Goal: Information Seeking & Learning: Learn about a topic

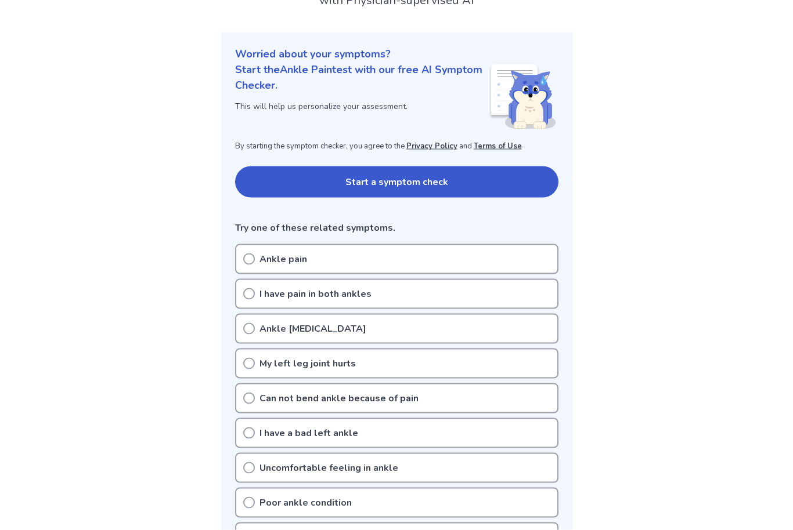
scroll to position [110, 0]
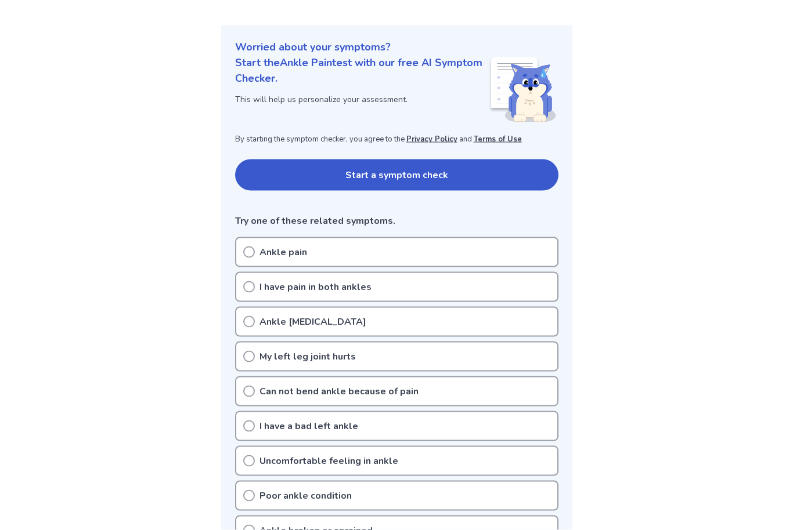
click at [261, 253] on p "Ankle pain" at bounding box center [283, 252] width 48 height 14
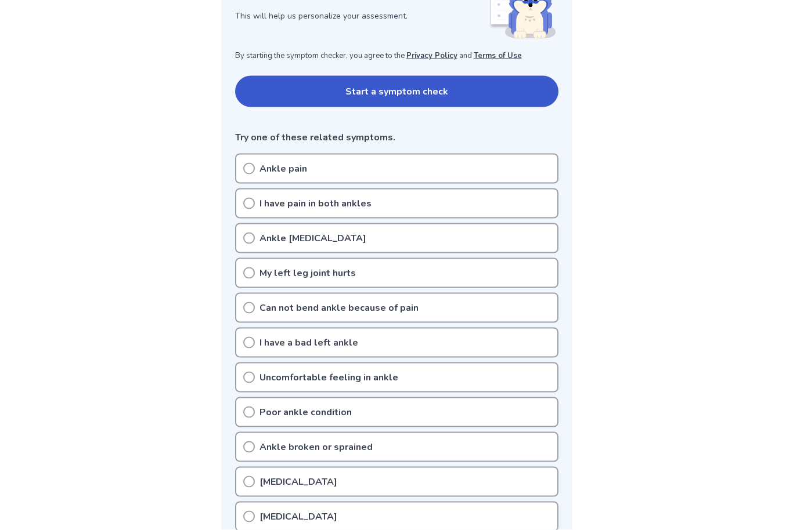
scroll to position [194, 0]
click at [247, 485] on icon at bounding box center [249, 482] width 12 height 12
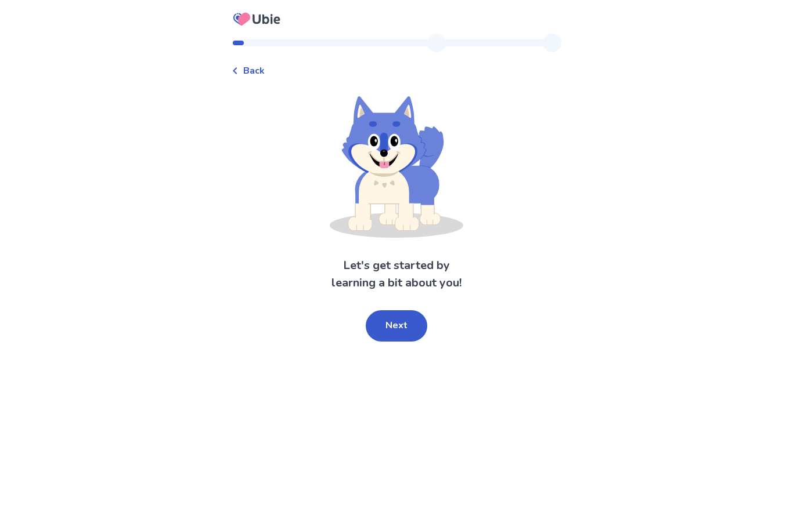
click at [252, 71] on span "Back" at bounding box center [253, 71] width 21 height 14
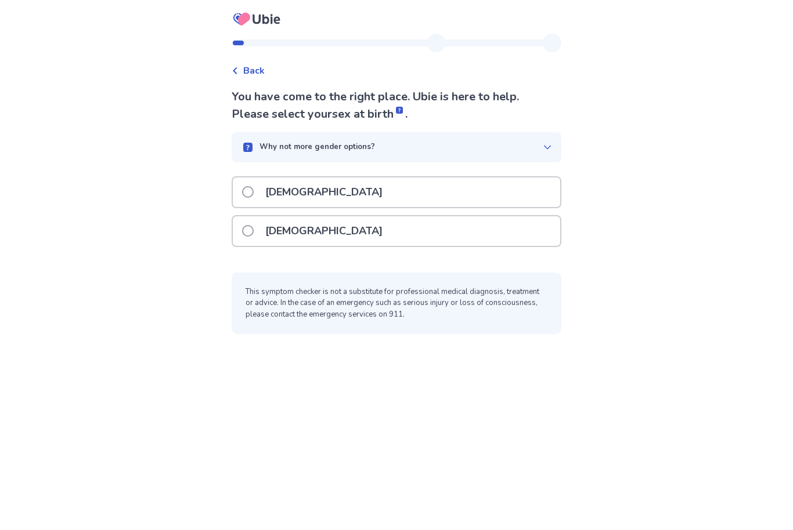
click at [295, 237] on p "Female" at bounding box center [323, 231] width 131 height 30
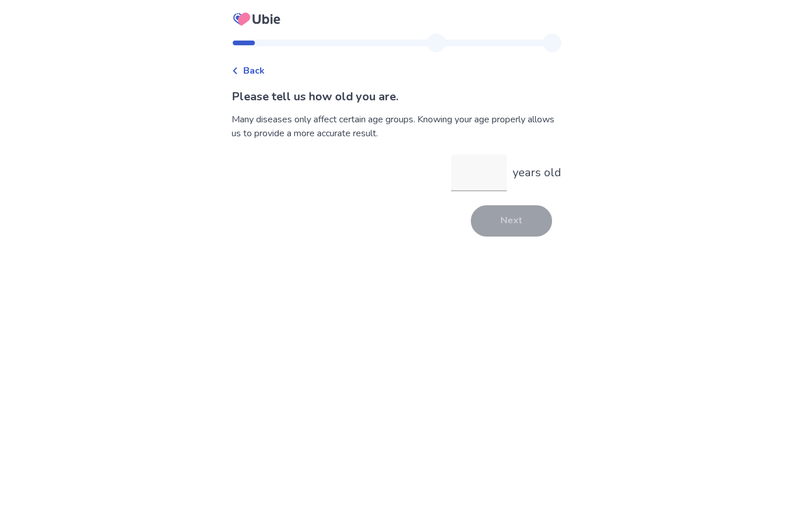
click at [473, 185] on input "years old" at bounding box center [479, 172] width 56 height 37
type input "**"
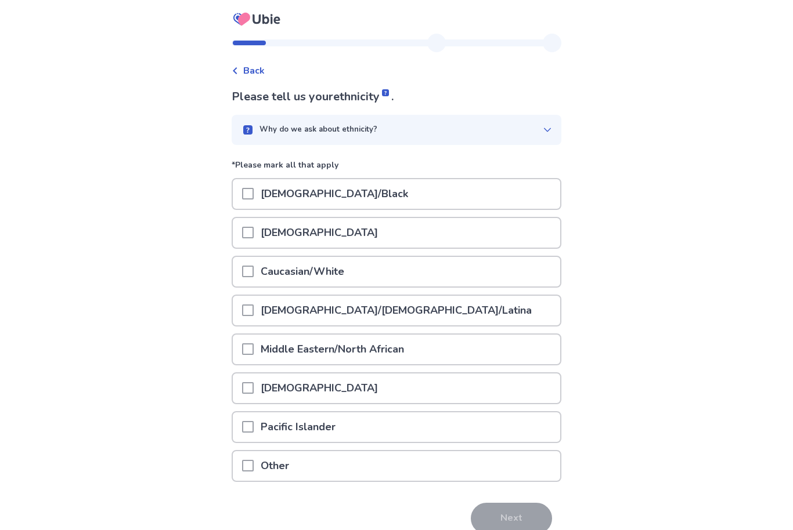
click at [351, 272] on p "Caucasian/White" at bounding box center [302, 272] width 97 height 30
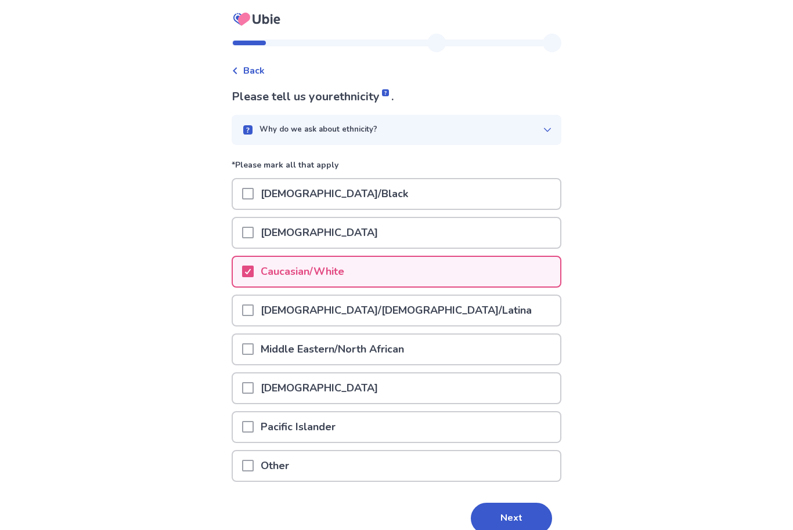
click at [529, 509] on button "Next" at bounding box center [511, 518] width 81 height 31
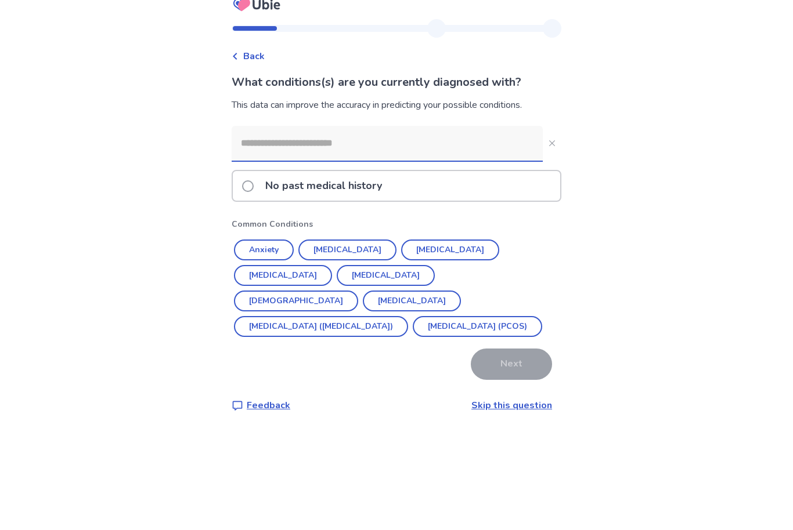
scroll to position [38, 0]
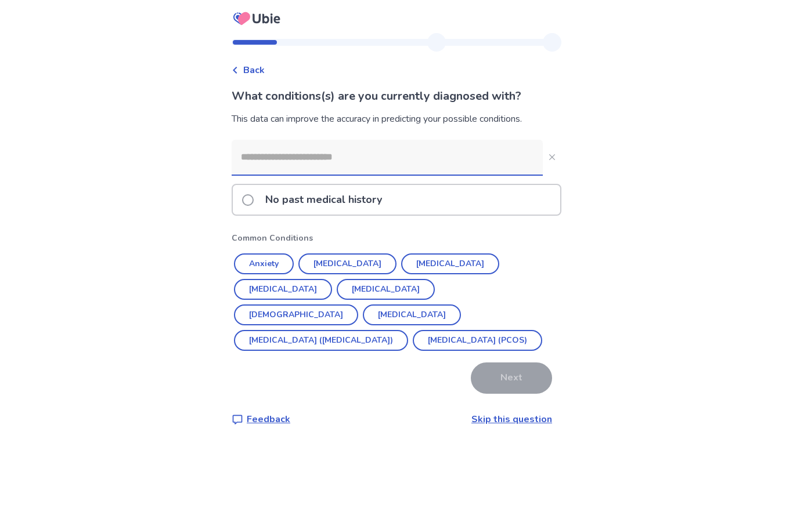
click at [251, 195] on span at bounding box center [248, 201] width 12 height 12
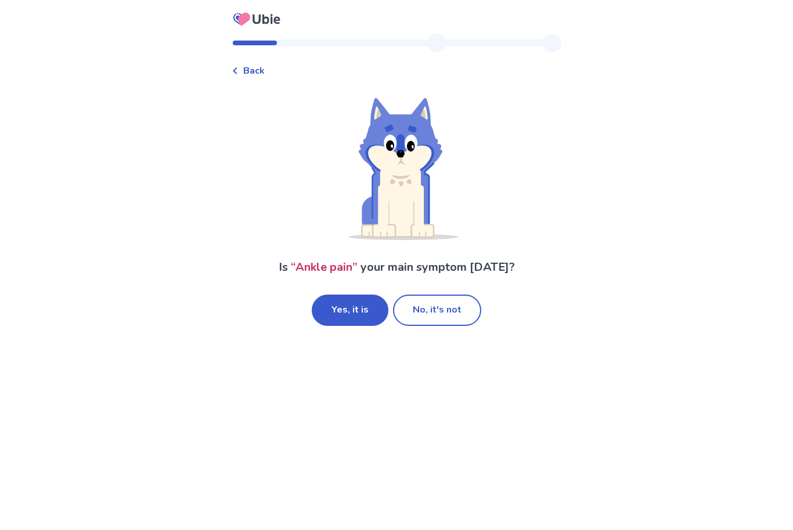
click at [345, 320] on button "Yes, it is" at bounding box center [350, 310] width 77 height 31
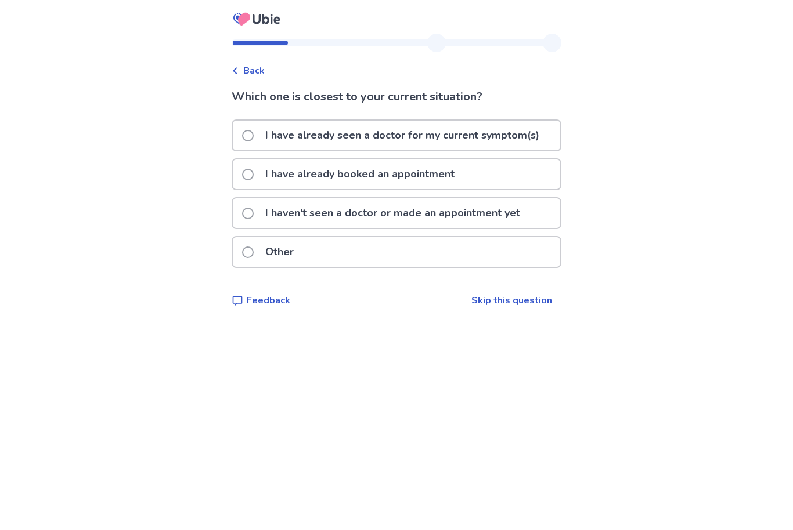
click at [500, 218] on p "I haven't seen a doctor or made an appointment yet" at bounding box center [392, 213] width 269 height 30
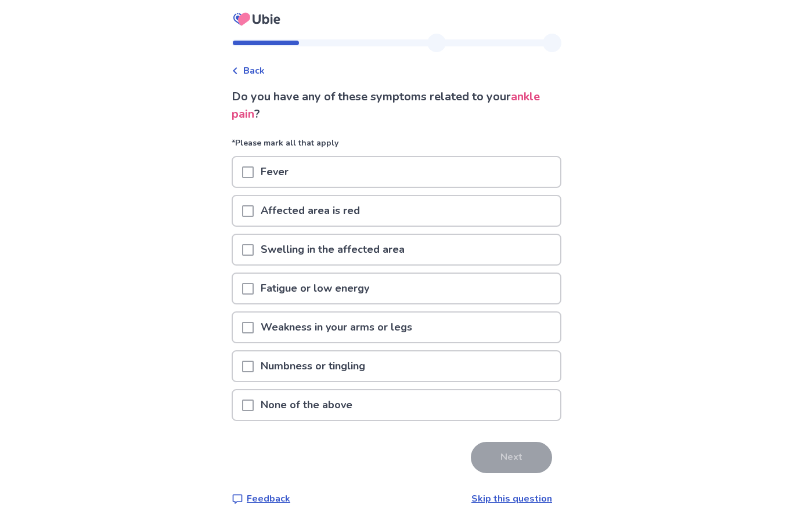
click at [422, 251] on div "Swelling in the affected area" at bounding box center [396, 250] width 327 height 30
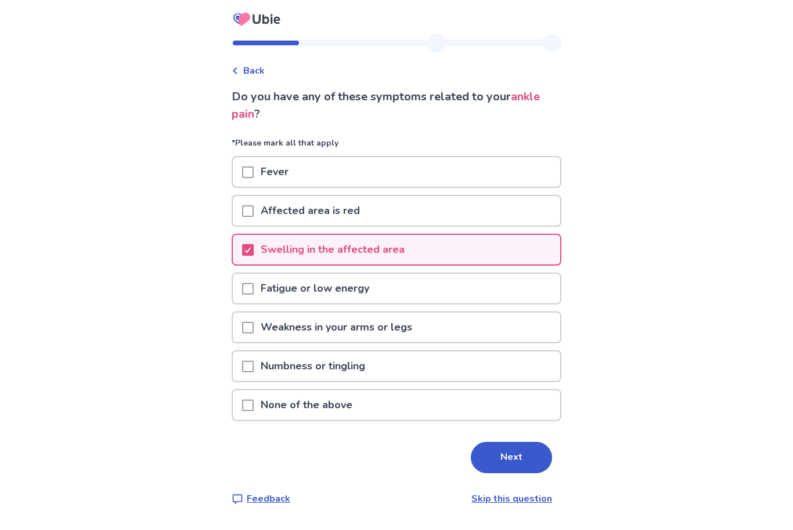
click at [506, 464] on button "Next" at bounding box center [511, 457] width 81 height 31
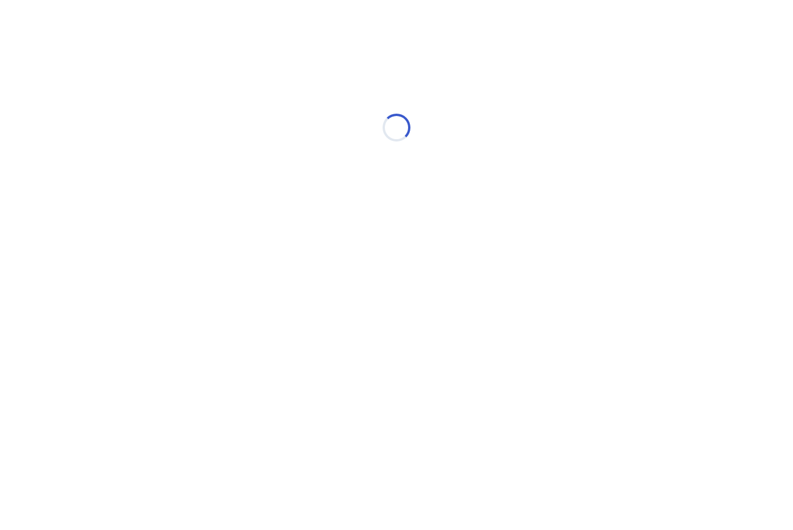
select select "*"
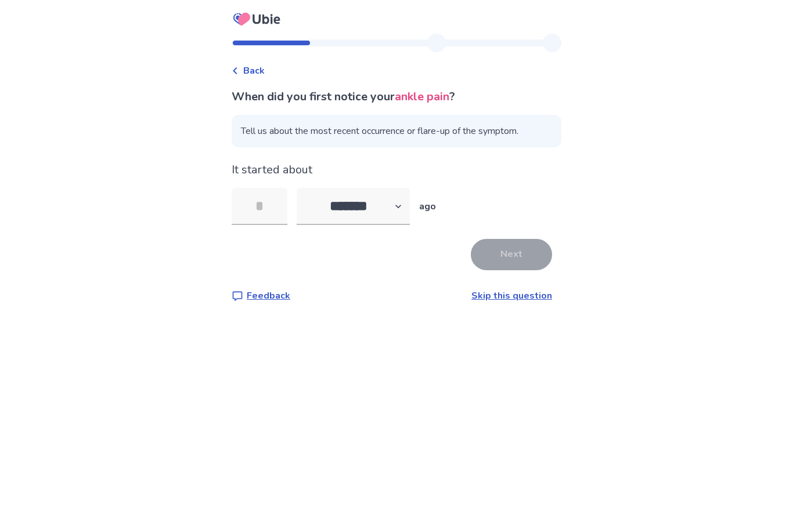
click at [267, 198] on input "tel" at bounding box center [260, 206] width 56 height 37
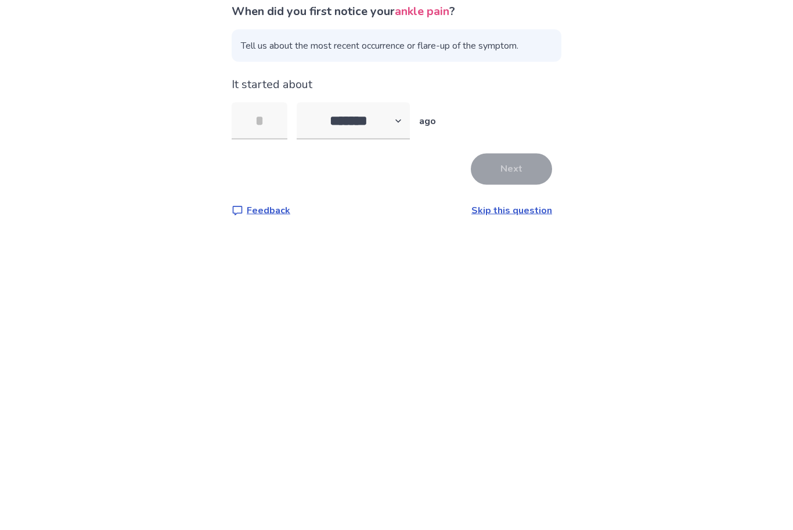
type input "*"
click at [496, 239] on button "Next" at bounding box center [511, 254] width 81 height 31
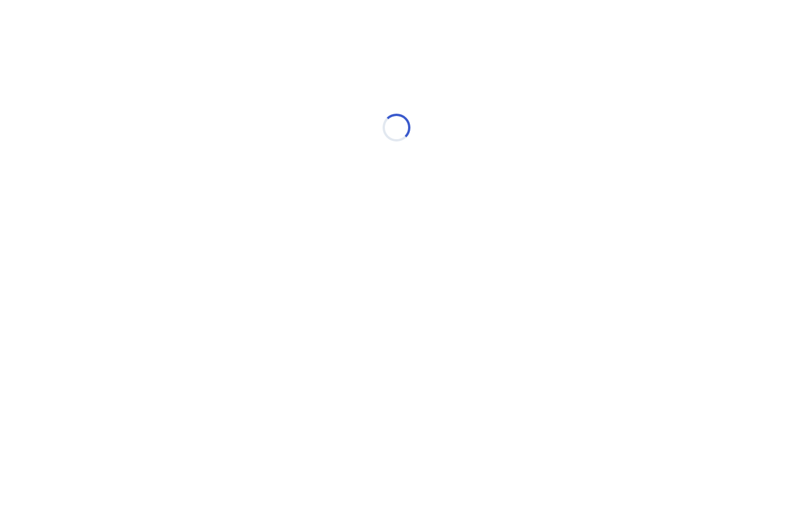
select select "*"
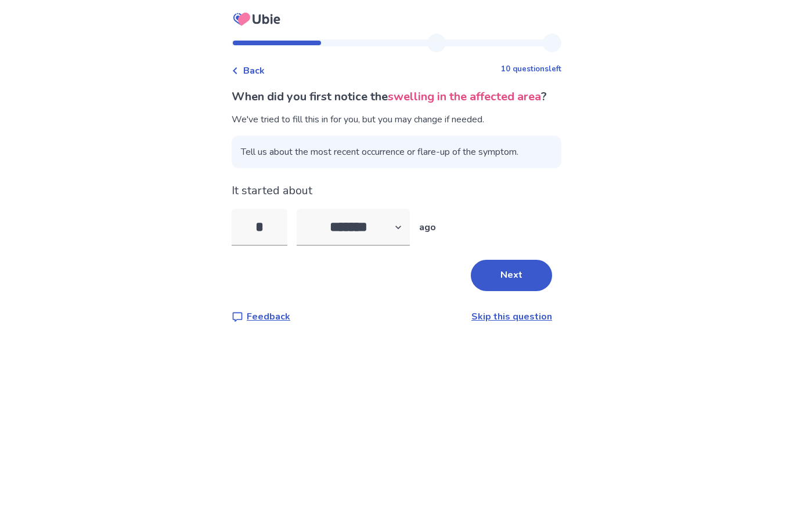
click at [513, 291] on button "Next" at bounding box center [511, 275] width 81 height 31
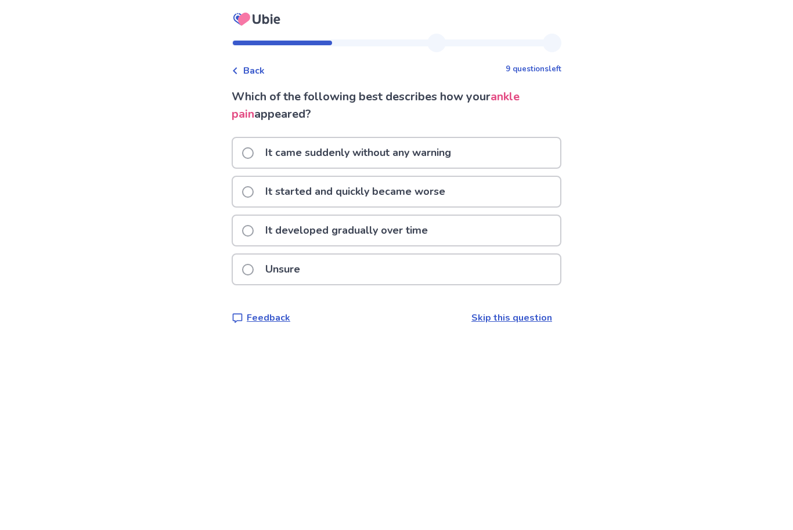
click at [499, 319] on link "Skip this question" at bounding box center [511, 318] width 81 height 13
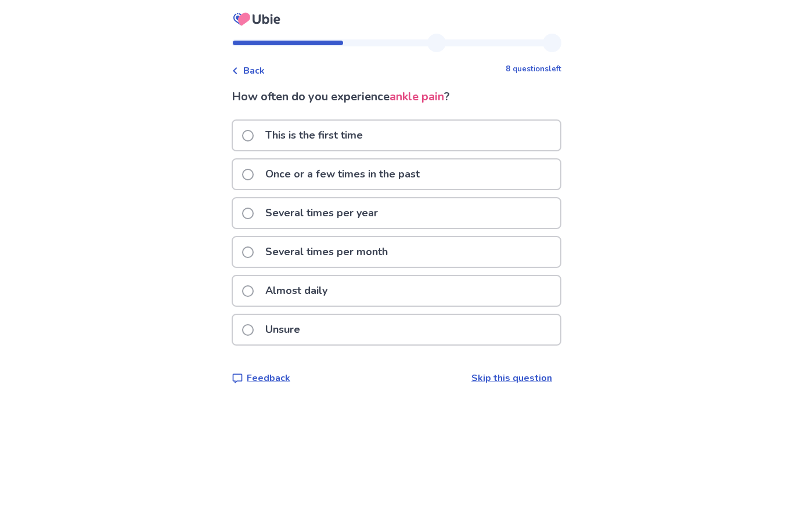
click at [420, 133] on div "This is the first time" at bounding box center [396, 136] width 327 height 30
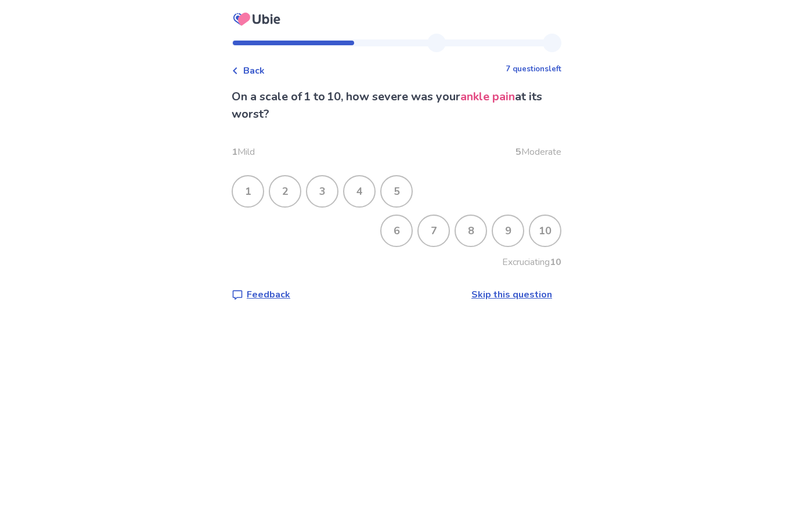
click at [327, 198] on div "3" at bounding box center [322, 191] width 30 height 30
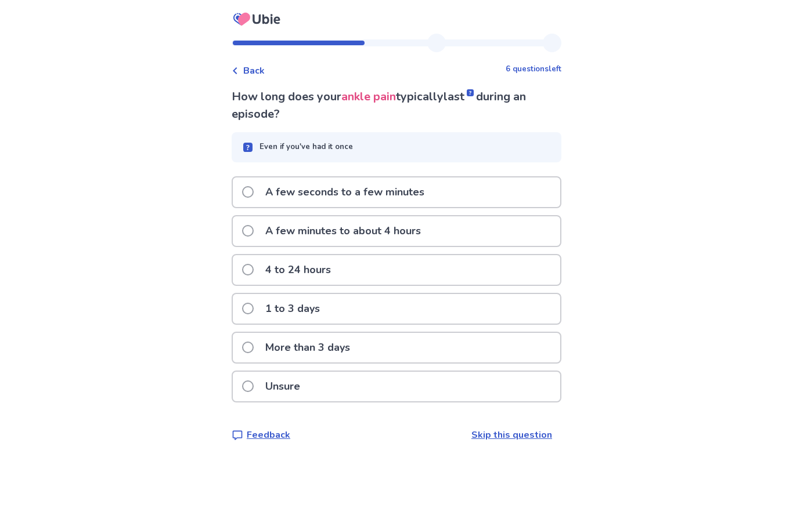
click at [307, 383] on p "Unsure" at bounding box center [282, 387] width 49 height 30
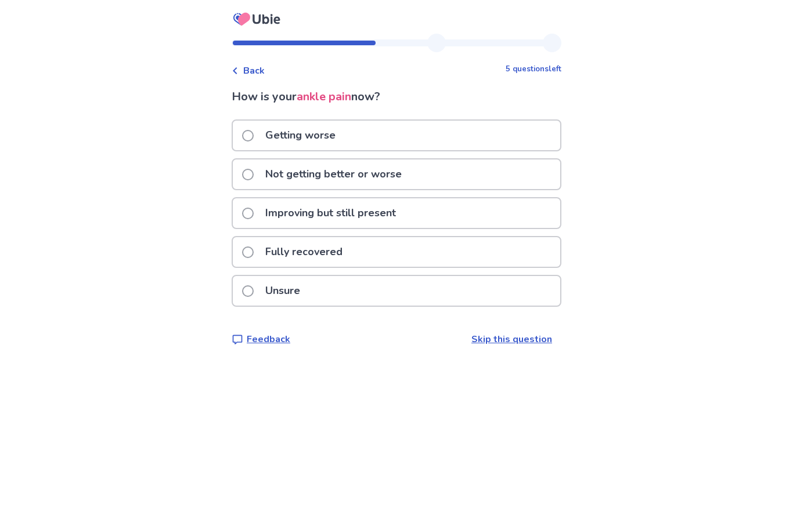
click at [395, 172] on p "Not getting better or worse" at bounding box center [333, 175] width 150 height 30
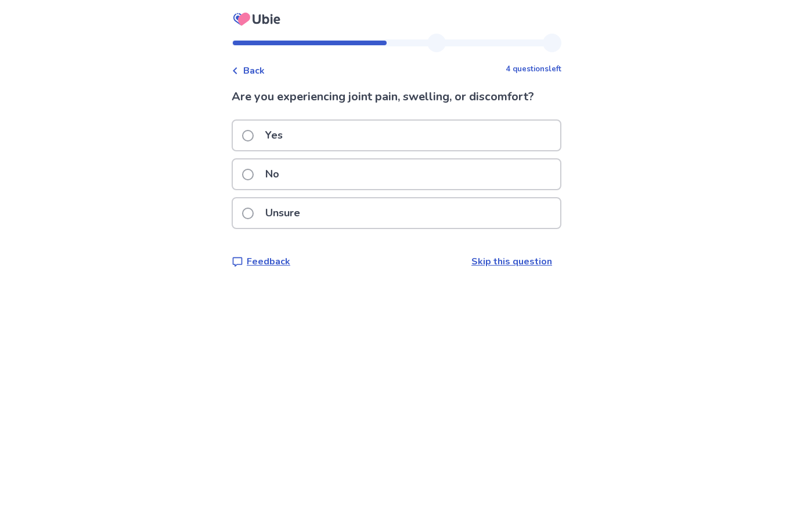
click at [399, 139] on div "Yes" at bounding box center [396, 136] width 327 height 30
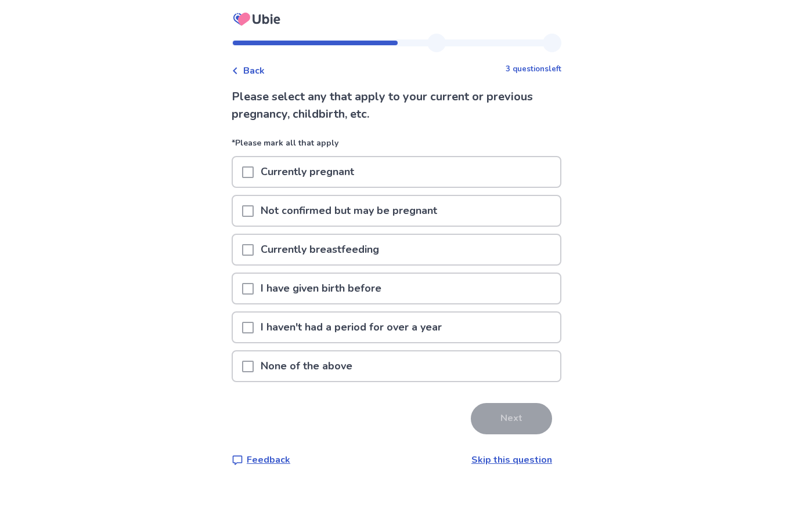
click at [364, 292] on p "I have given birth before" at bounding box center [321, 289] width 135 height 30
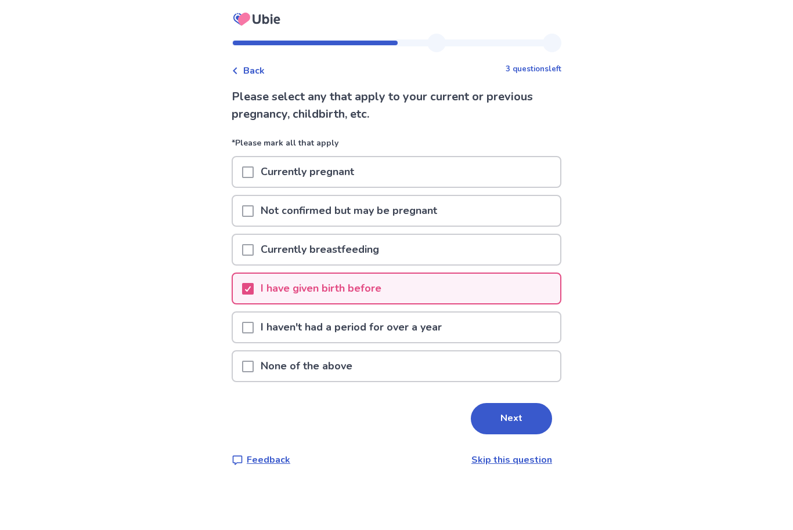
click at [476, 418] on button "Next" at bounding box center [511, 418] width 81 height 31
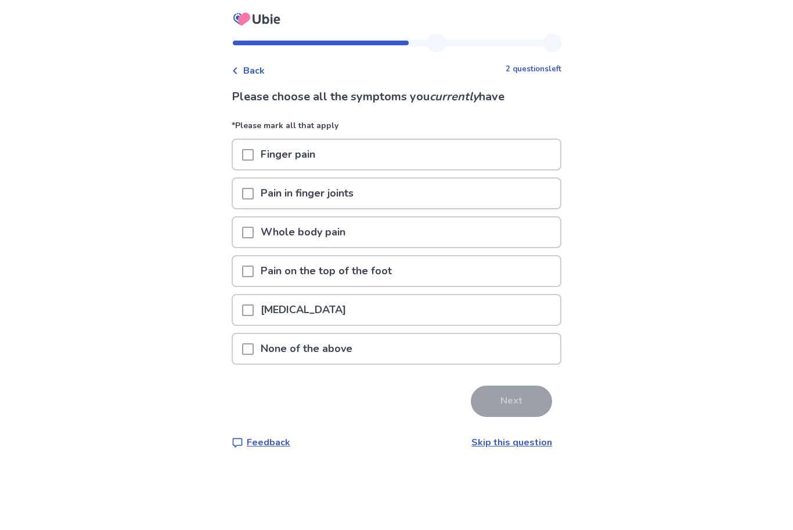
click at [440, 355] on div "None of the above" at bounding box center [396, 349] width 327 height 30
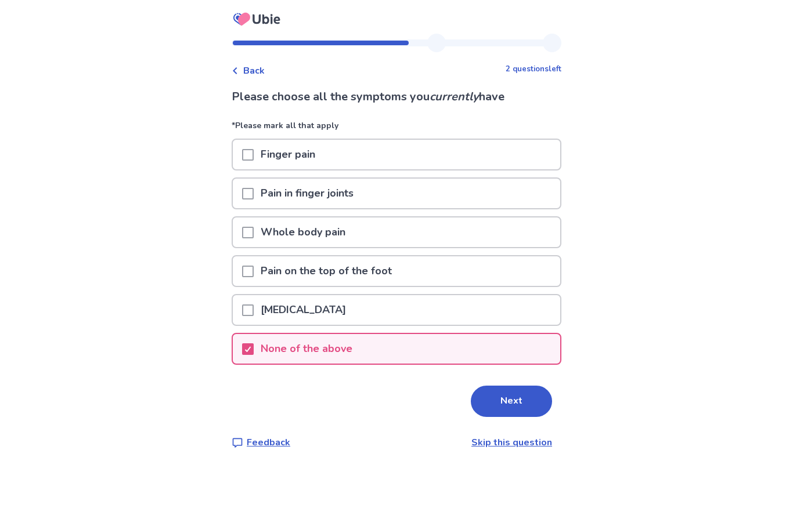
click at [483, 405] on button "Next" at bounding box center [511, 401] width 81 height 31
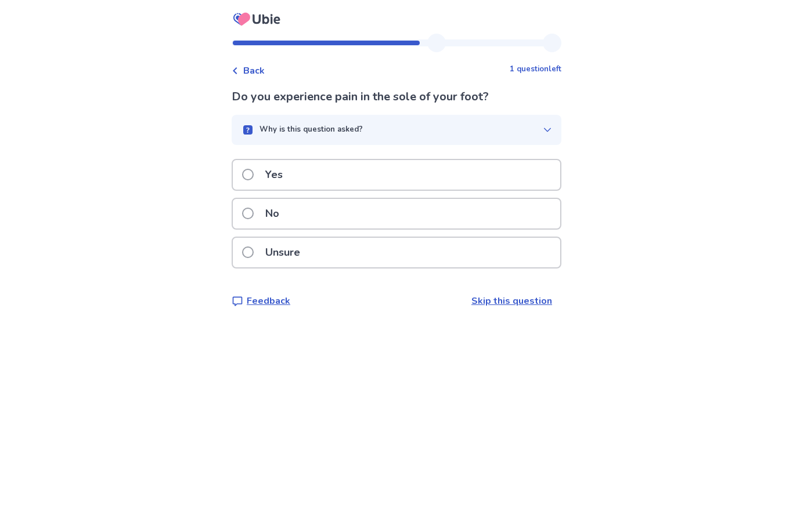
click at [514, 215] on div "No" at bounding box center [396, 214] width 327 height 30
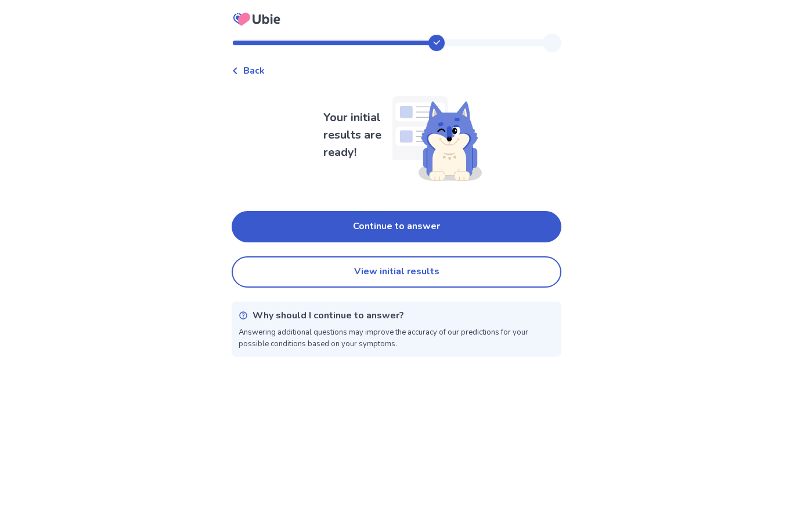
click at [470, 229] on button "Continue to answer" at bounding box center [397, 226] width 330 height 31
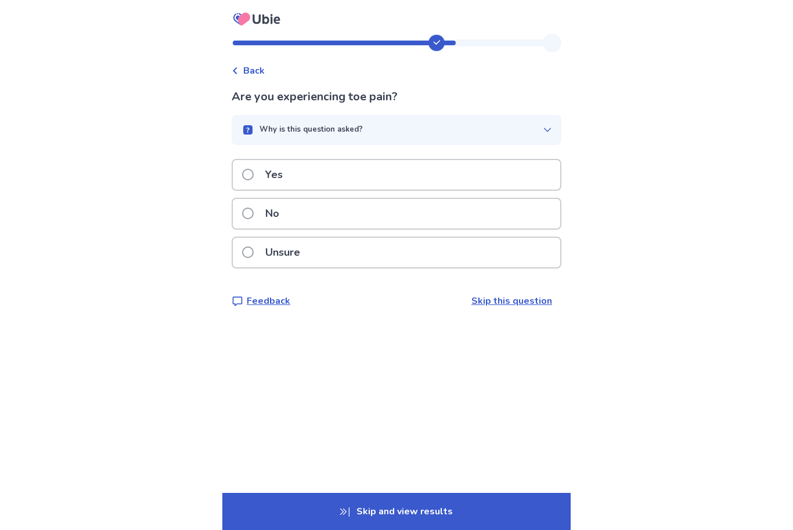
click at [492, 216] on div "No" at bounding box center [396, 214] width 327 height 30
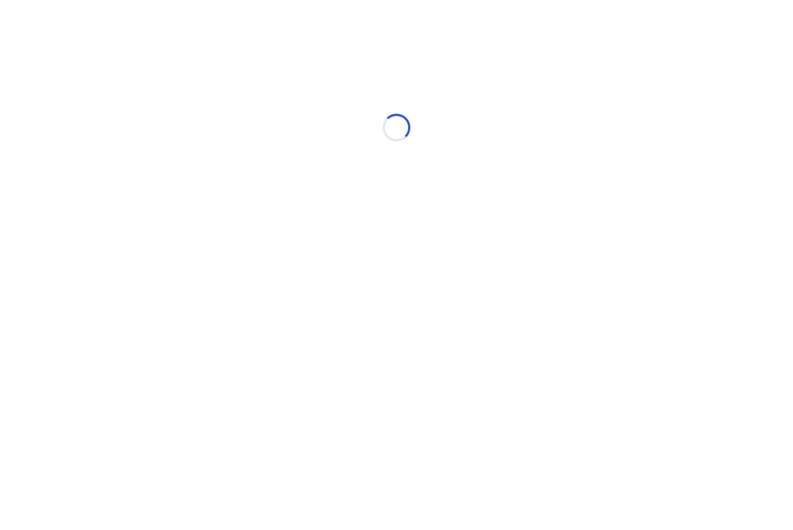
select select "*"
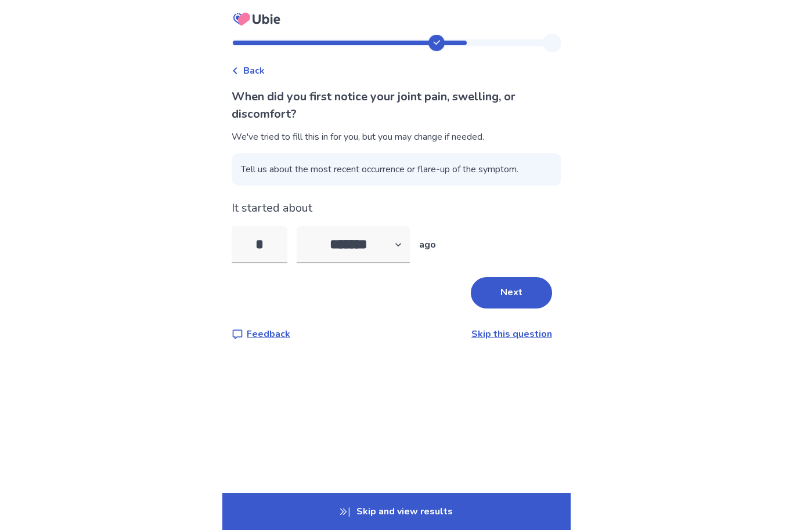
click at [506, 283] on button "Next" at bounding box center [511, 292] width 81 height 31
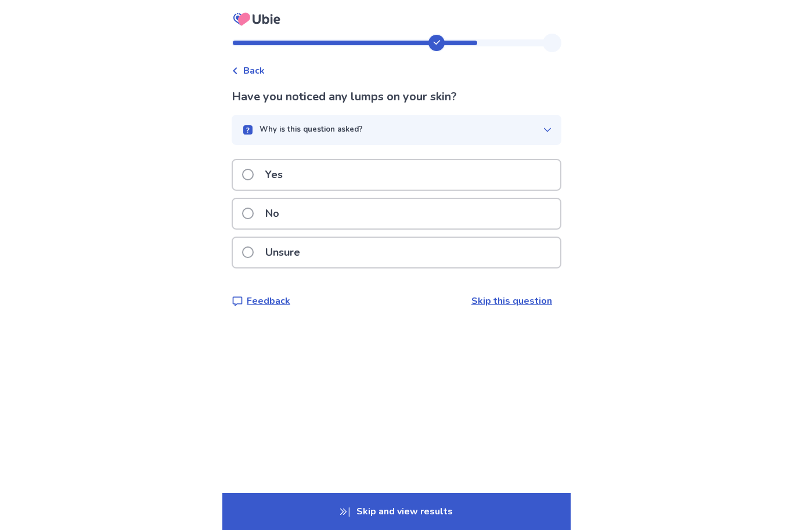
click at [507, 205] on div "No" at bounding box center [396, 214] width 327 height 30
click at [505, 216] on div "No" at bounding box center [396, 214] width 327 height 30
click at [506, 208] on div "No" at bounding box center [396, 214] width 327 height 30
click at [511, 178] on div "Yes" at bounding box center [396, 175] width 327 height 30
click at [501, 185] on div "Yes" at bounding box center [396, 175] width 327 height 30
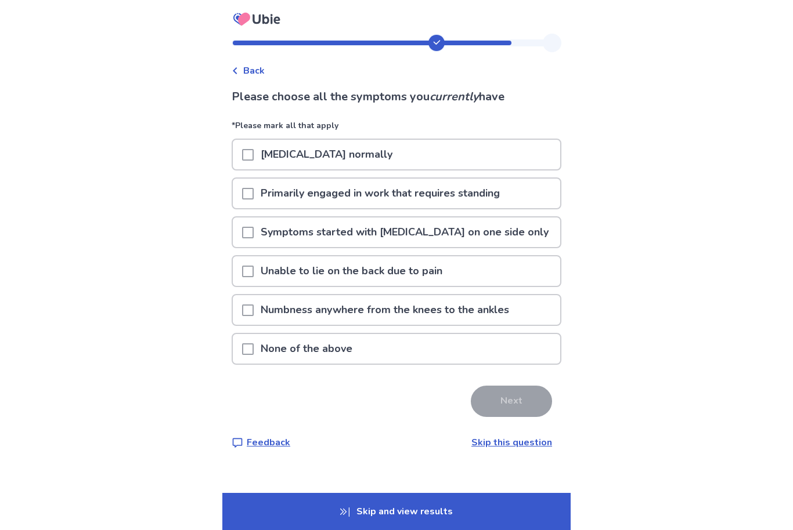
click at [505, 154] on div "Difficulty walking normally" at bounding box center [396, 155] width 327 height 30
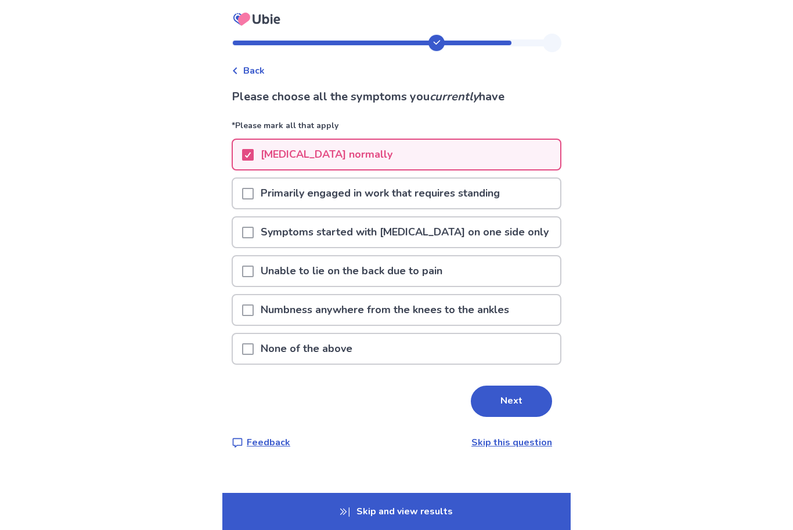
click at [504, 403] on button "Next" at bounding box center [511, 401] width 81 height 31
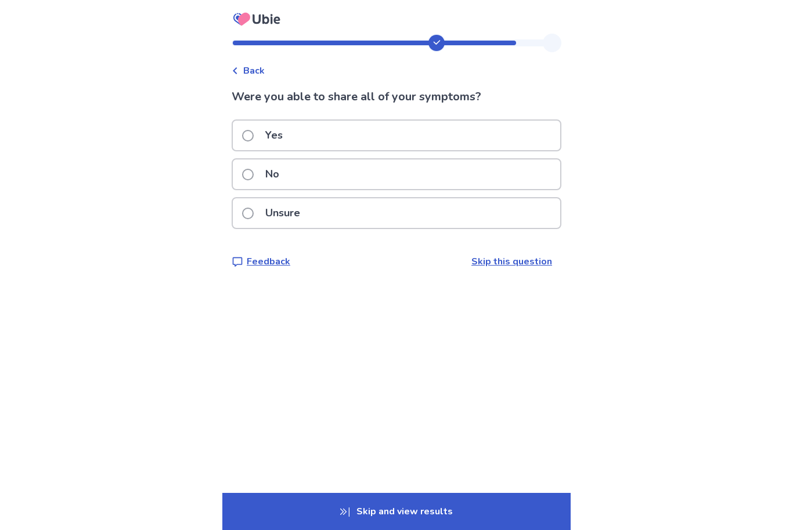
click at [521, 171] on div "No" at bounding box center [396, 175] width 327 height 30
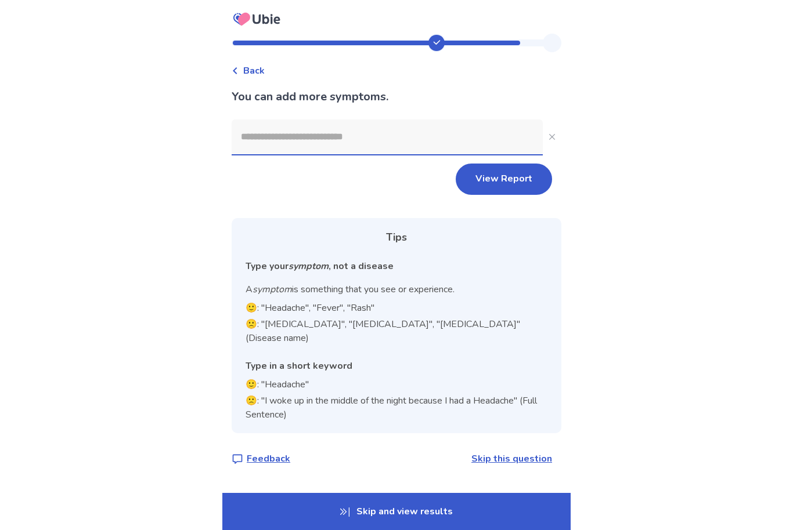
click at [456, 141] on input at bounding box center [387, 137] width 311 height 35
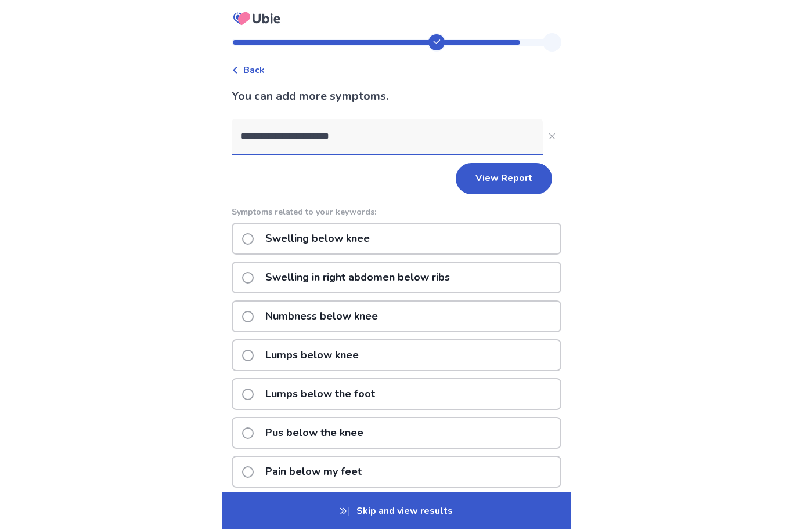
scroll to position [1, 0]
click at [415, 145] on input "**********" at bounding box center [387, 136] width 311 height 35
paste input
type input "**********"
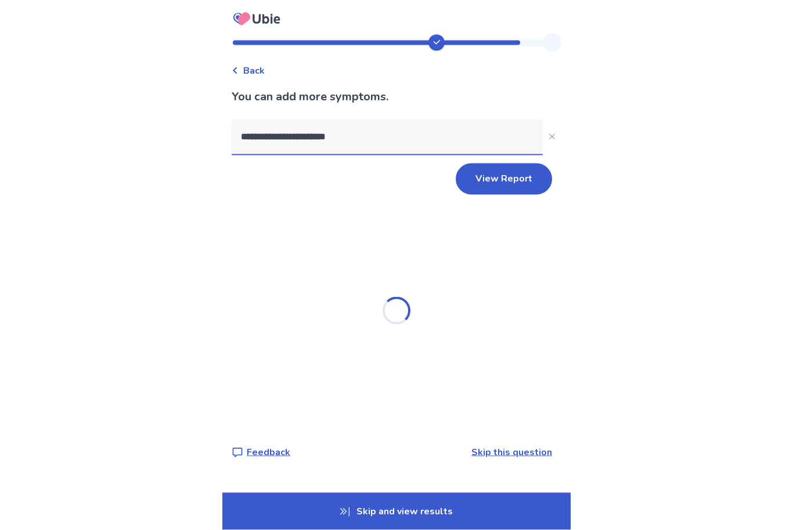
click at [511, 180] on button "View Report" at bounding box center [504, 179] width 96 height 31
